Goal: Complete application form

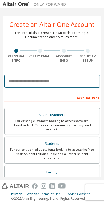
click at [53, 82] on input "email" at bounding box center [52, 81] width 95 height 13
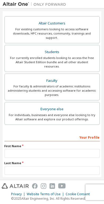
scroll to position [90, 0]
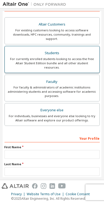
type input "**********"
click at [77, 57] on div "For currently enrolled students looking to access the free Altair Student Editi…" at bounding box center [52, 63] width 89 height 13
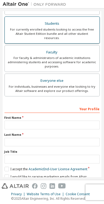
scroll to position [120, 0]
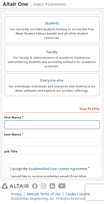
click at [48, 120] on input "text" at bounding box center [52, 124] width 95 height 9
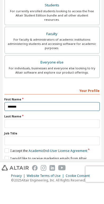
type input "******"
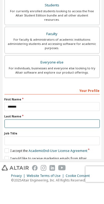
click at [13, 137] on input "text" at bounding box center [52, 141] width 95 height 9
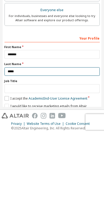
type input "*****"
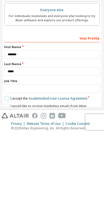
click at [12, 166] on label "I accept the Academic End-User License Agreement" at bounding box center [46, 168] width 83 height 5
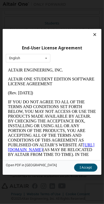
scroll to position [0, 0]
click at [88, 172] on button "I Accept" at bounding box center [85, 168] width 23 height 8
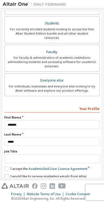
click at [10, 174] on label "I would like to receive marketing emails from Altair" at bounding box center [46, 176] width 82 height 5
click at [52, 182] on button "Next" at bounding box center [52, 186] width 28 height 8
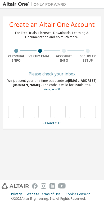
click at [13, 101] on div at bounding box center [52, 106] width 95 height 23
click at [12, 114] on input "text" at bounding box center [14, 112] width 12 height 12
type input "*"
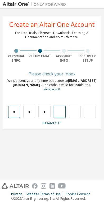
type input "*"
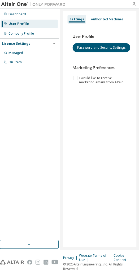
click at [104, 4] on icon "button" at bounding box center [133, 4] width 4 height 4
